Goal: Transaction & Acquisition: Purchase product/service

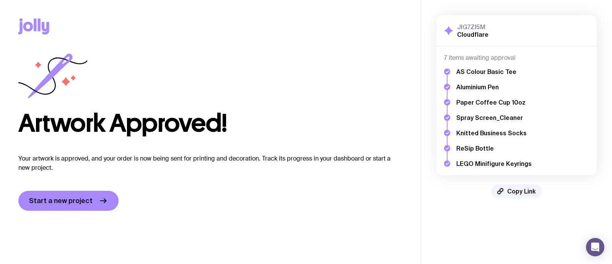
click at [28, 29] on icon at bounding box center [28, 27] width 10 height 10
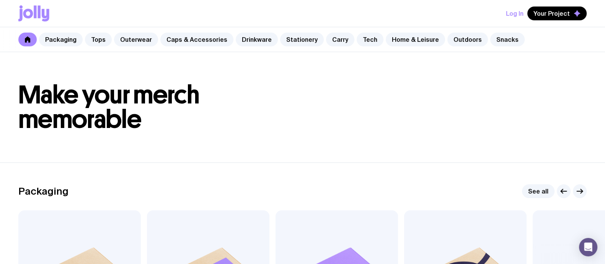
click at [483, 12] on button "Log In" at bounding box center [515, 14] width 18 height 14
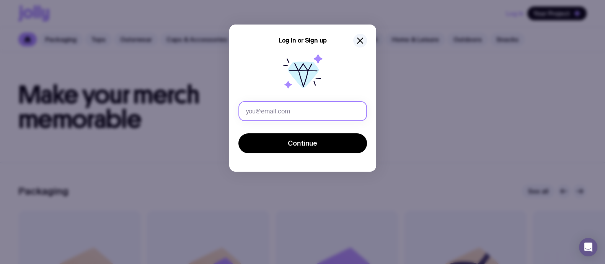
click at [261, 115] on input "text" at bounding box center [302, 111] width 129 height 20
type input "[EMAIL_ADDRESS][DOMAIN_NAME]"
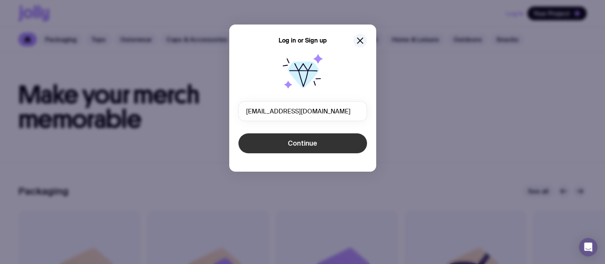
click at [311, 149] on button "Continue" at bounding box center [302, 143] width 129 height 20
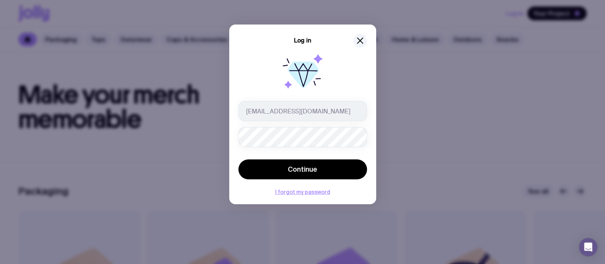
click at [238, 159] on button "Continue" at bounding box center [302, 169] width 129 height 20
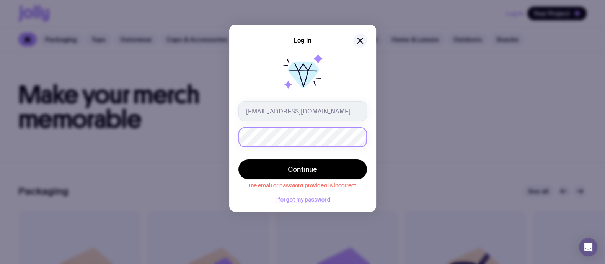
click at [238, 159] on button "Continue" at bounding box center [302, 169] width 129 height 20
click at [228, 142] on div "Log in [EMAIL_ADDRESS][DOMAIN_NAME] Continue The email or password provided is …" at bounding box center [302, 132] width 605 height 264
click at [238, 159] on button "Continue" at bounding box center [302, 169] width 129 height 20
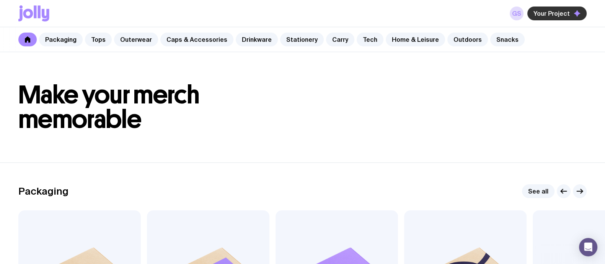
click at [483, 16] on span "Your Project" at bounding box center [551, 14] width 36 height 8
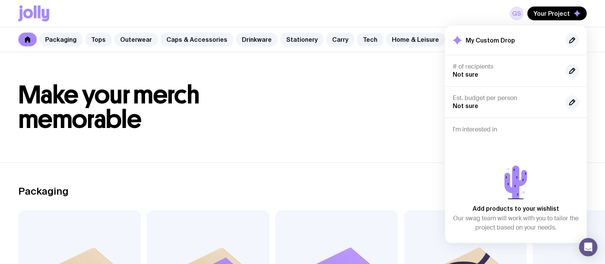
click at [483, 10] on link "GS" at bounding box center [516, 14] width 14 height 14
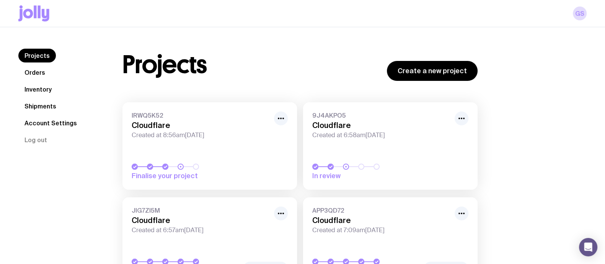
click at [177, 130] on div "IRWQ5K52 Cloudflare Created at 8:56am[DATE]" at bounding box center [210, 125] width 156 height 28
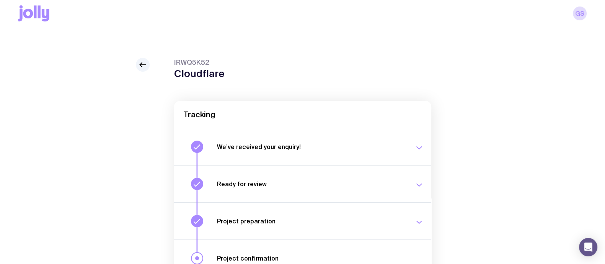
click at [301, 146] on h3 "We’ve received your enquiry!" at bounding box center [311, 147] width 188 height 8
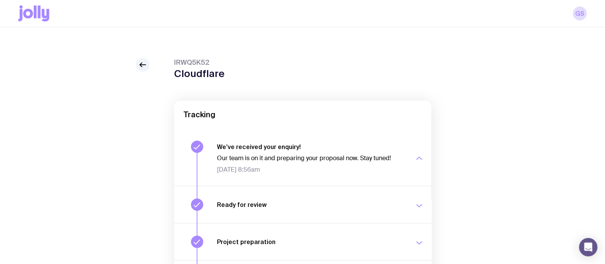
click at [301, 206] on h3 "Ready for review" at bounding box center [311, 204] width 188 height 8
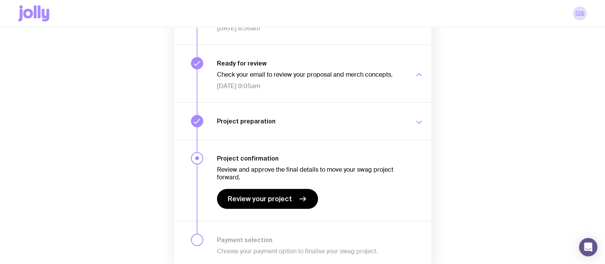
scroll to position [174, 0]
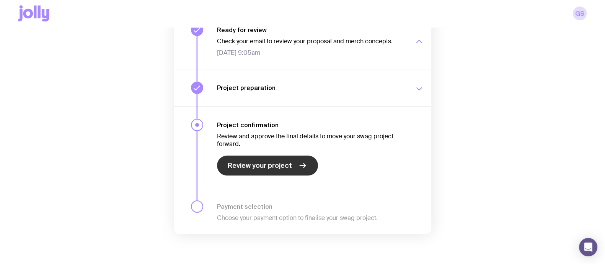
click at [266, 166] on span "Review your project" at bounding box center [260, 165] width 64 height 9
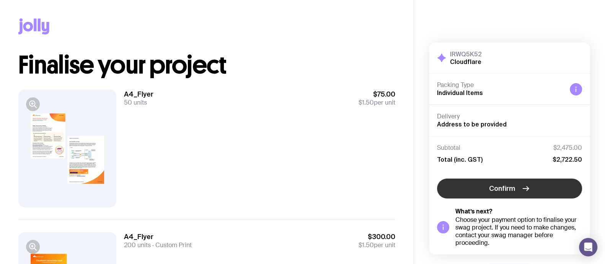
click at [483, 191] on icon "button" at bounding box center [525, 188] width 9 height 9
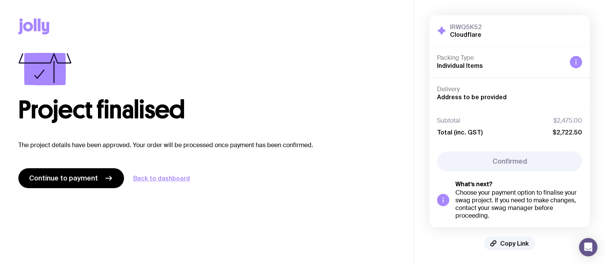
click at [127, 137] on div "Project finalised The project details have been approved. Your order will be pr…" at bounding box center [206, 120] width 377 height 135
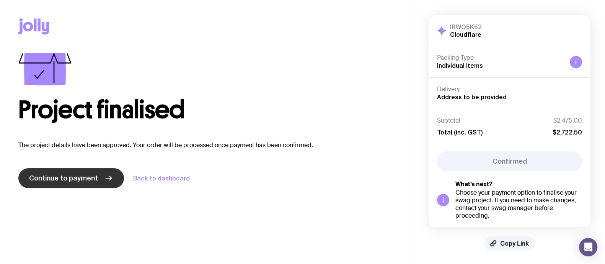
click at [101, 185] on link "Continue to payment" at bounding box center [71, 178] width 106 height 20
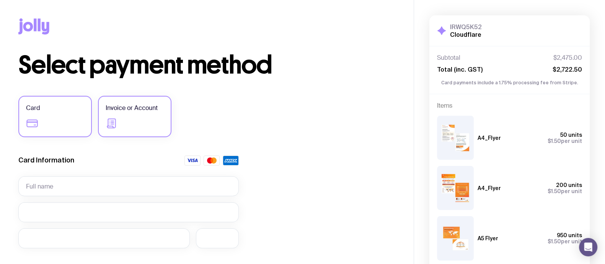
click at [150, 111] on span "Invoice or Account" at bounding box center [132, 107] width 52 height 9
click at [0, 0] on input "Invoice or Account" at bounding box center [0, 0] width 0 height 0
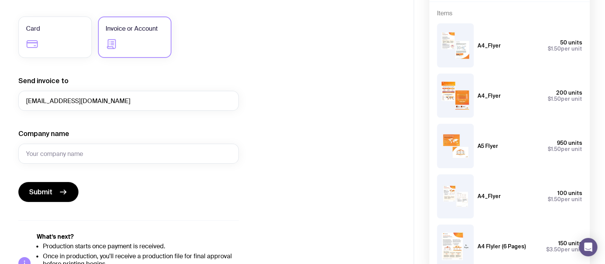
scroll to position [83, 0]
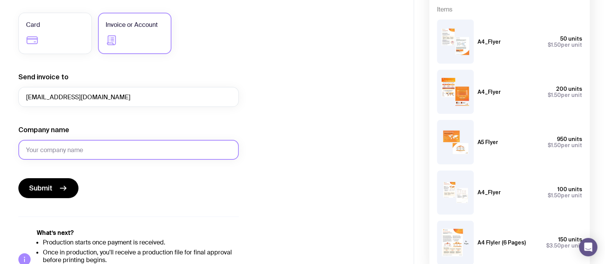
click at [82, 147] on input "Company name" at bounding box center [128, 150] width 220 height 20
type input "Cloudflare"
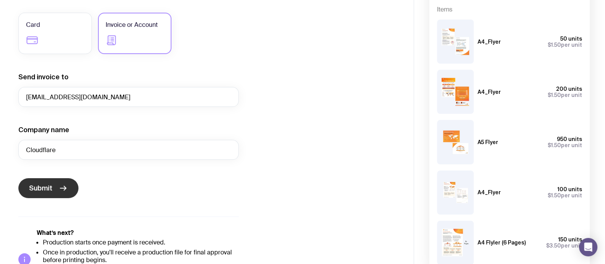
click at [31, 192] on button "Submit" at bounding box center [48, 188] width 60 height 20
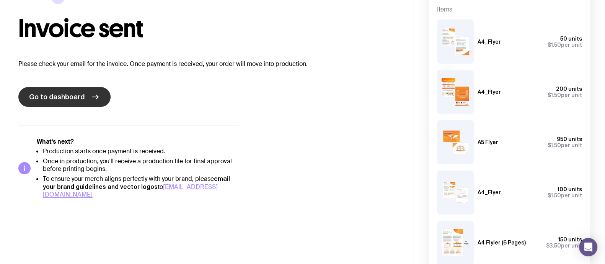
click at [93, 97] on icon at bounding box center [96, 97] width 6 height 0
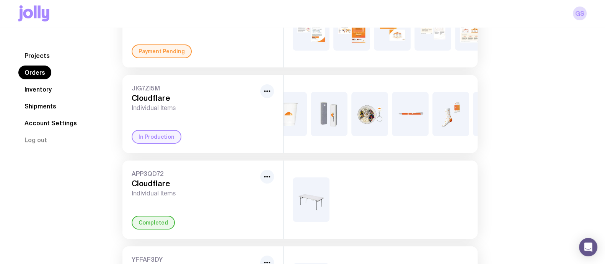
scroll to position [0, 104]
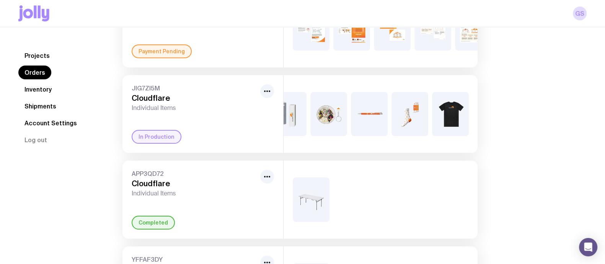
click at [346, 130] on div "+4" at bounding box center [380, 114] width 194 height 78
click at [323, 118] on div "+4" at bounding box center [328, 114] width 37 height 44
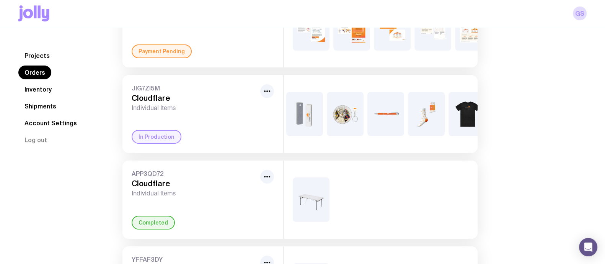
scroll to position [0, 87]
drag, startPoint x: 331, startPoint y: 123, endPoint x: 321, endPoint y: 137, distance: 17.2
click at [321, 136] on img at bounding box center [305, 114] width 37 height 44
click at [47, 88] on link "Inventory" at bounding box center [37, 89] width 39 height 14
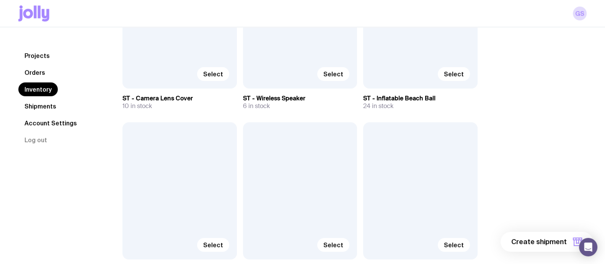
scroll to position [4126, 0]
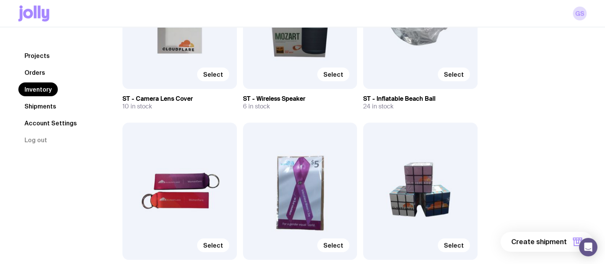
click at [34, 69] on link "Orders" at bounding box center [34, 72] width 33 height 14
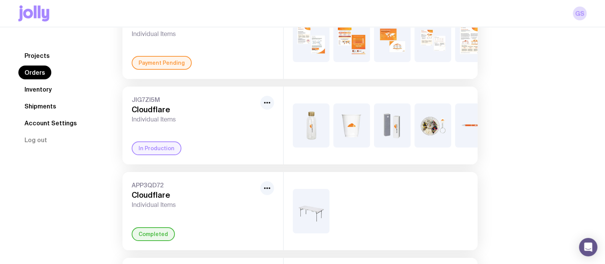
scroll to position [94, 0]
click at [264, 106] on icon "button" at bounding box center [266, 101] width 9 height 9
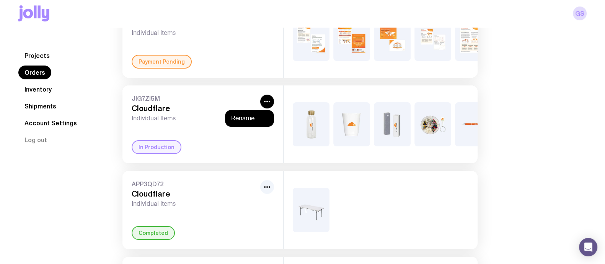
click at [164, 113] on h3 "Cloudflare" at bounding box center [194, 108] width 125 height 9
click at [166, 113] on h3 "Cloudflare" at bounding box center [194, 108] width 125 height 9
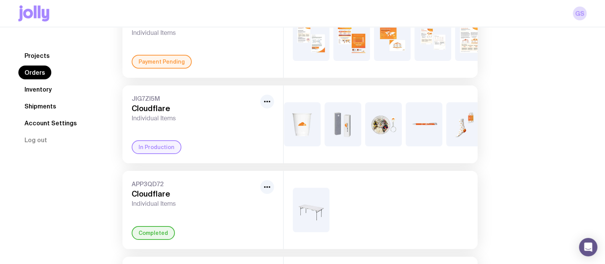
scroll to position [0, 51]
click at [369, 137] on div "+4" at bounding box center [381, 124] width 37 height 44
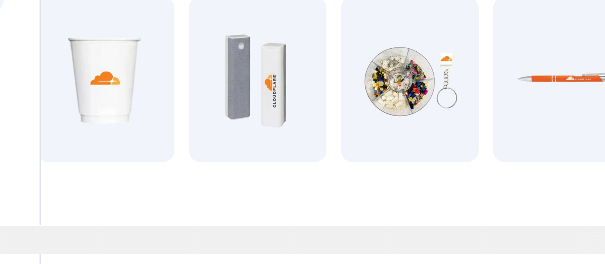
scroll to position [94, 0]
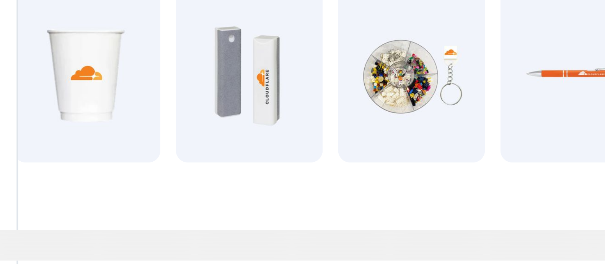
click at [381, 159] on div "+4" at bounding box center [380, 124] width 194 height 78
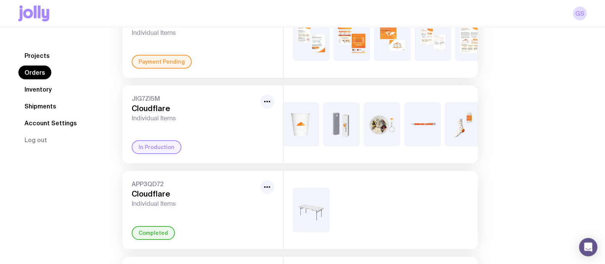
scroll to position [0, 0]
